Goal: Check status: Check status

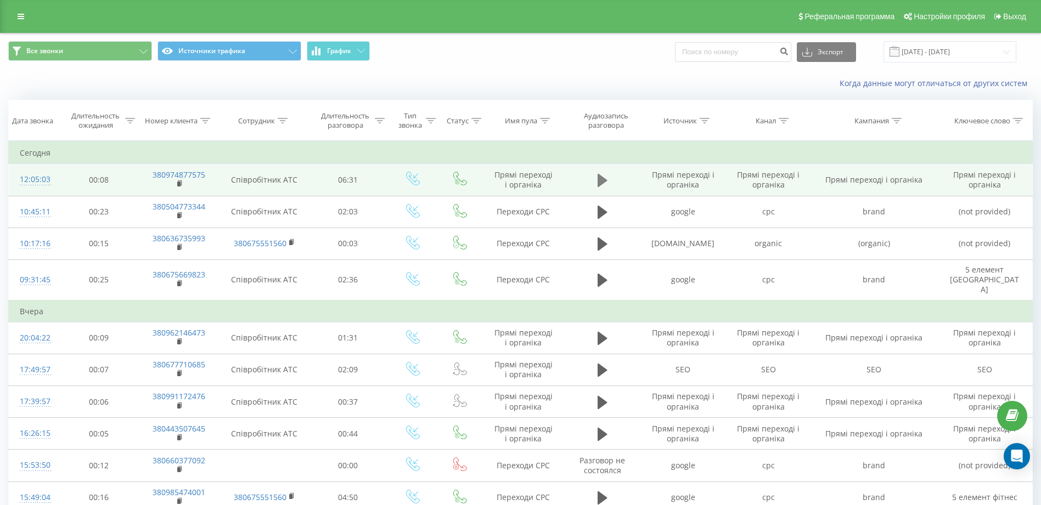
click at [604, 182] on icon at bounding box center [603, 180] width 10 height 13
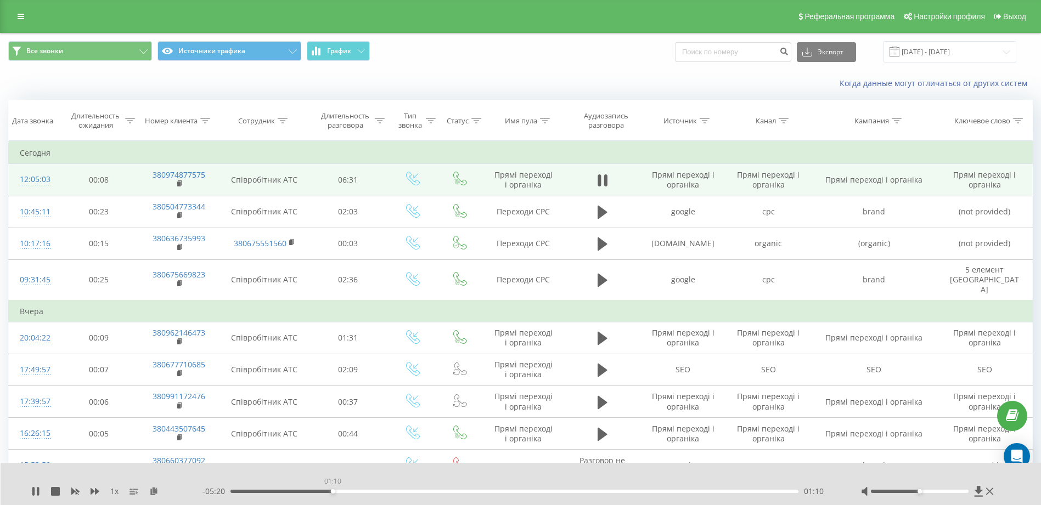
drag, startPoint x: 245, startPoint y: 491, endPoint x: 333, endPoint y: 491, distance: 87.3
click at [333, 491] on div "01:10" at bounding box center [333, 491] width 4 height 4
drag, startPoint x: 340, startPoint y: 490, endPoint x: 327, endPoint y: 492, distance: 13.3
click at [327, 492] on div "01:06" at bounding box center [327, 491] width 4 height 4
drag, startPoint x: 327, startPoint y: 492, endPoint x: 307, endPoint y: 489, distance: 19.9
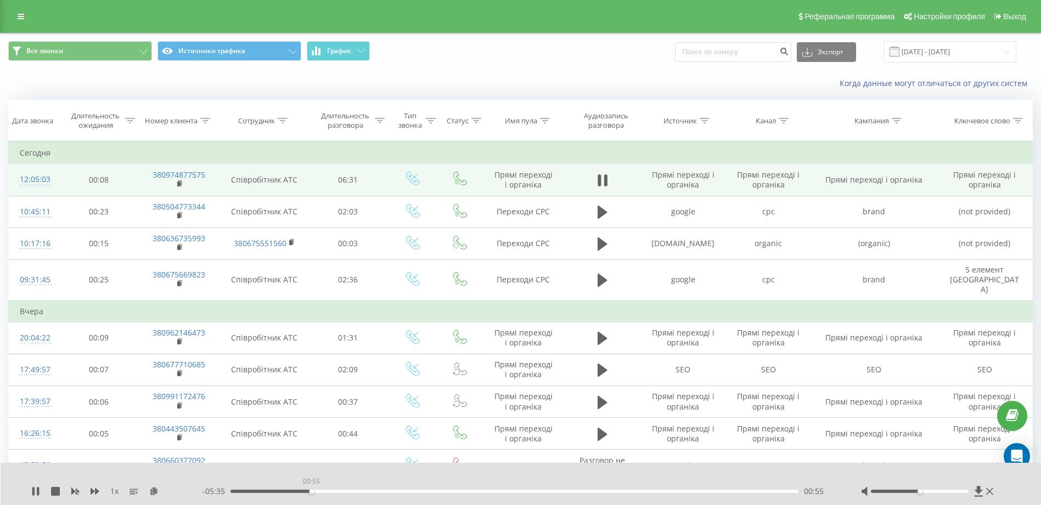
click at [307, 490] on div "00:55" at bounding box center [514, 491] width 568 height 3
click at [279, 494] on div "- 05:54 00:37 00:37" at bounding box center [517, 491] width 631 height 11
drag, startPoint x: 279, startPoint y: 493, endPoint x: 273, endPoint y: 493, distance: 6.0
click at [273, 493] on div "00:29" at bounding box center [274, 491] width 4 height 4
drag, startPoint x: 273, startPoint y: 493, endPoint x: 263, endPoint y: 493, distance: 9.3
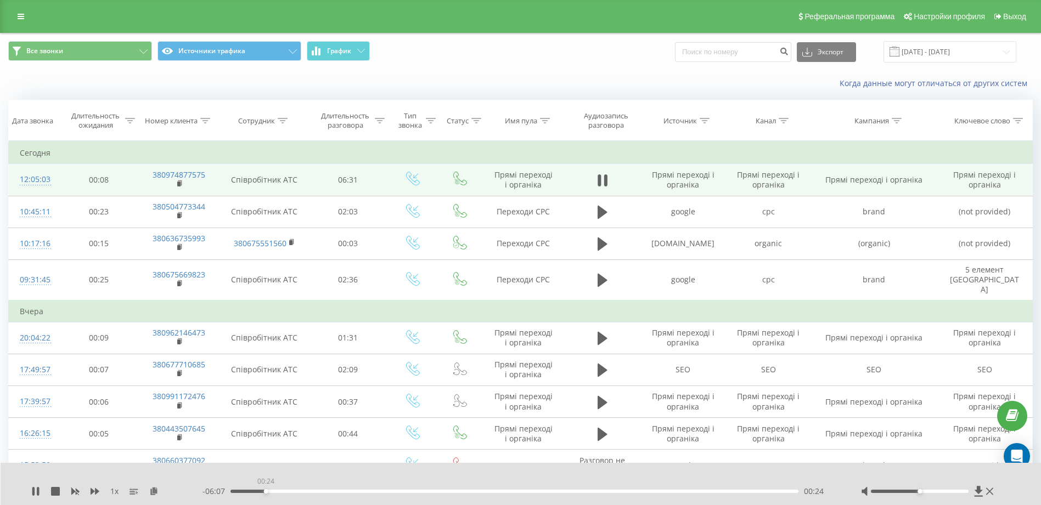
click at [264, 493] on div "00:24" at bounding box center [266, 491] width 4 height 4
drag, startPoint x: 263, startPoint y: 493, endPoint x: 254, endPoint y: 492, distance: 9.9
click at [254, 492] on div "00:16" at bounding box center [254, 491] width 4 height 4
drag, startPoint x: 257, startPoint y: 492, endPoint x: 251, endPoint y: 492, distance: 6.0
click at [251, 492] on div "00:14" at bounding box center [252, 491] width 4 height 4
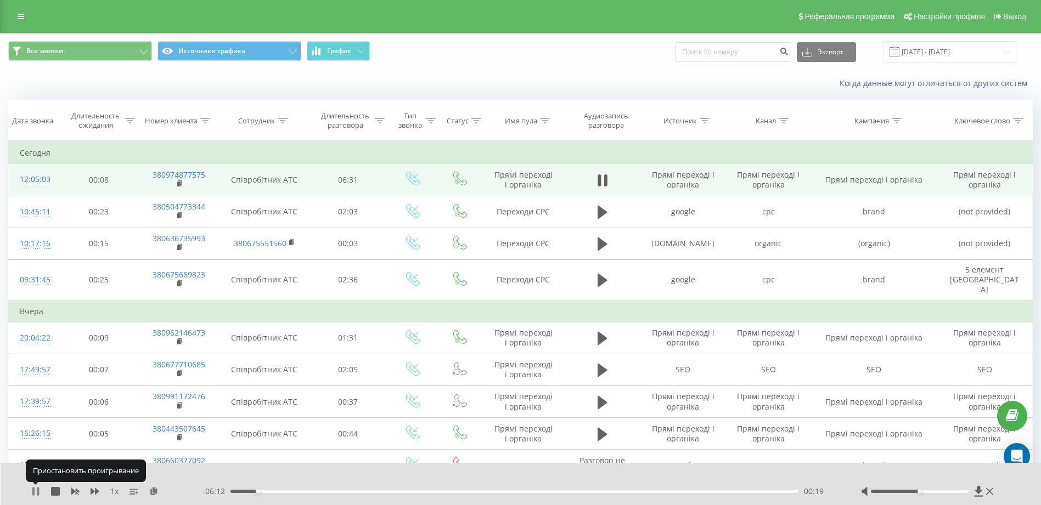
click at [33, 491] on icon at bounding box center [33, 491] width 2 height 9
